Goal: Transaction & Acquisition: Purchase product/service

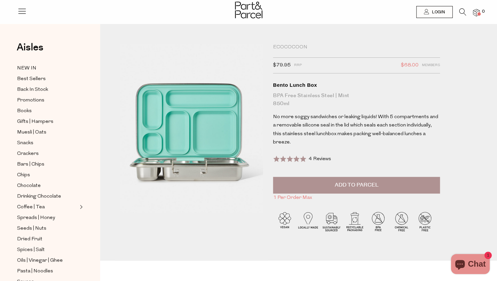
click at [248, 9] on img at bounding box center [248, 10] width 27 height 17
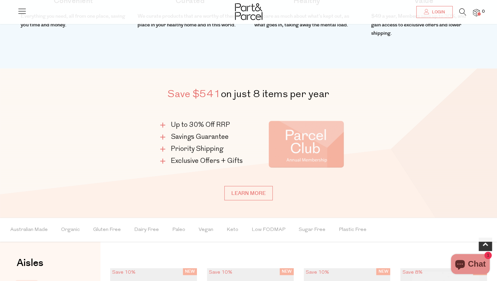
scroll to position [352, 0]
click at [309, 146] on img at bounding box center [306, 144] width 115 height 67
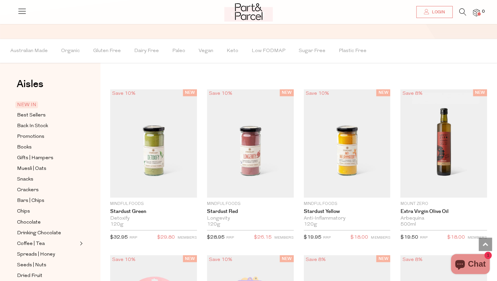
scroll to position [397, 0]
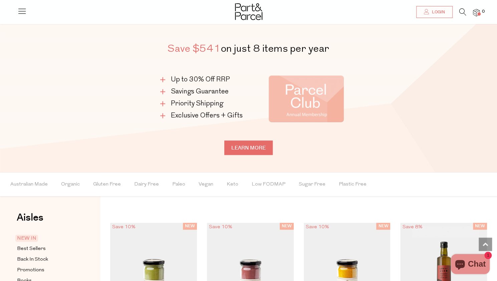
click at [263, 153] on link "Learn more" at bounding box center [248, 148] width 48 height 14
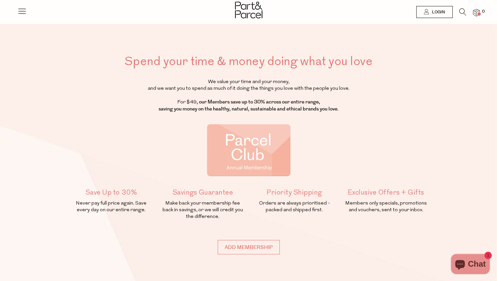
click at [21, 6] on div at bounding box center [21, 9] width 9 height 19
click at [463, 11] on icon at bounding box center [462, 11] width 7 height 7
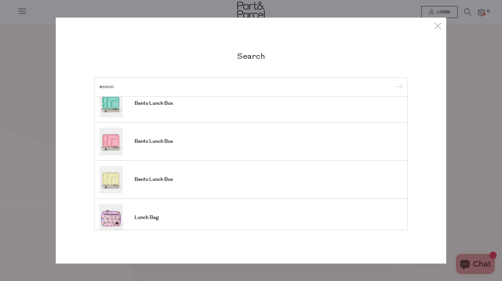
scroll to position [11, 0]
type input "ecoco"
click at [157, 146] on link "Bento Lunch Box" at bounding box center [250, 142] width 303 height 28
click at [158, 177] on span "Bento Lunch Box" at bounding box center [154, 180] width 38 height 7
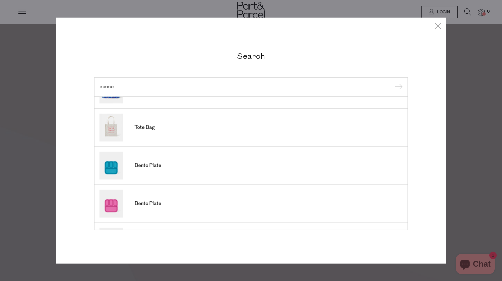
scroll to position [246, 0]
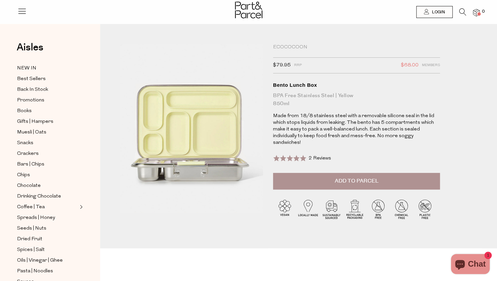
click at [385, 179] on button "Add to Parcel" at bounding box center [356, 181] width 167 height 17
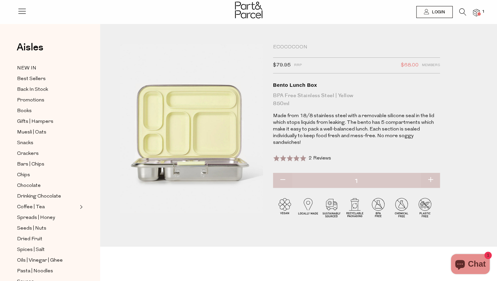
click at [287, 46] on div "Ecococoon" at bounding box center [356, 47] width 167 height 7
click at [308, 80] on div at bounding box center [356, 80] width 167 height 0
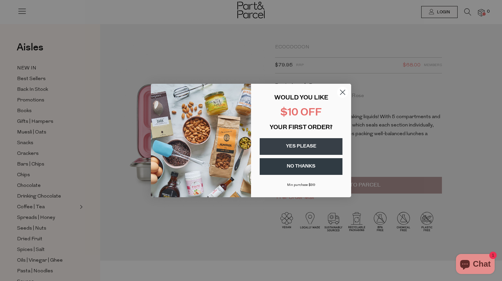
click at [345, 90] on circle "Close dialog" at bounding box center [342, 92] width 11 height 11
